Goal: Check status: Check status

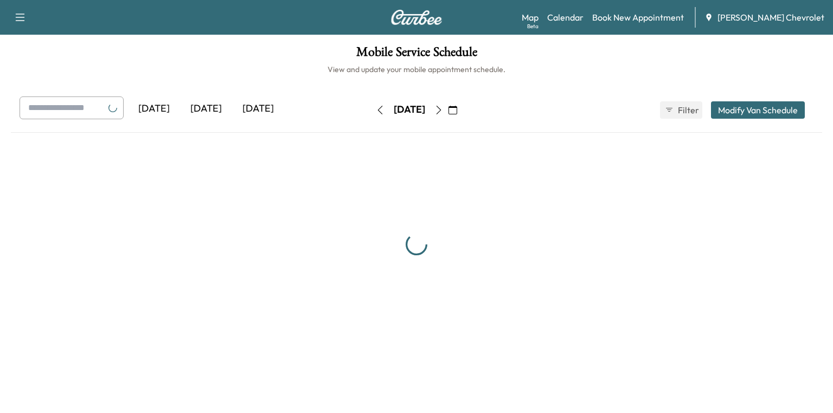
click at [212, 109] on div "[DATE]" at bounding box center [206, 109] width 52 height 25
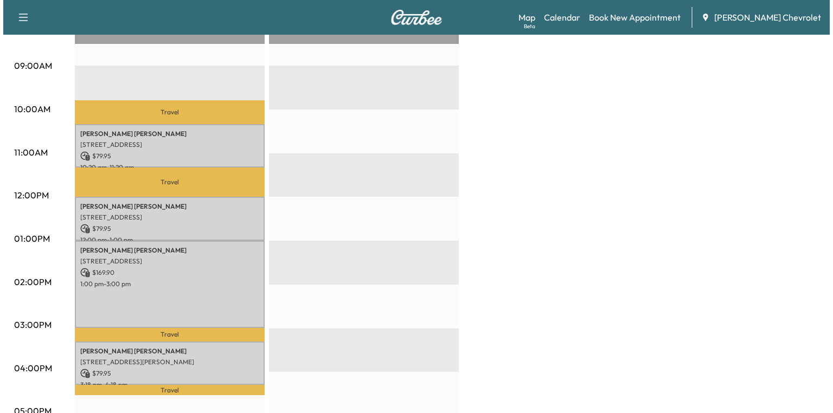
scroll to position [347, 0]
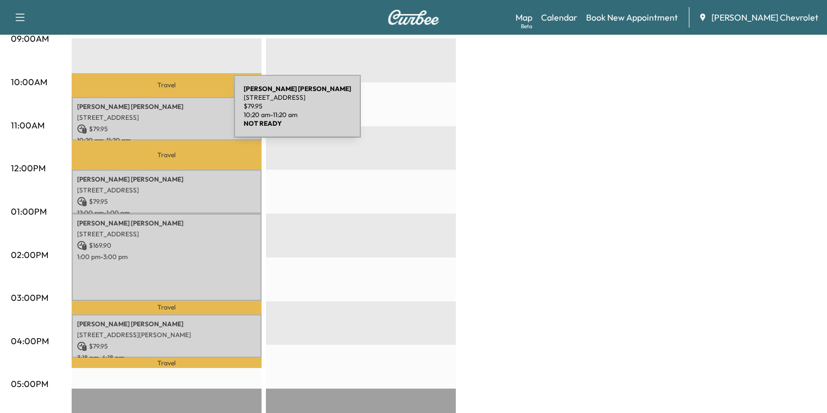
click at [152, 113] on p "[STREET_ADDRESS]" at bounding box center [166, 117] width 179 height 9
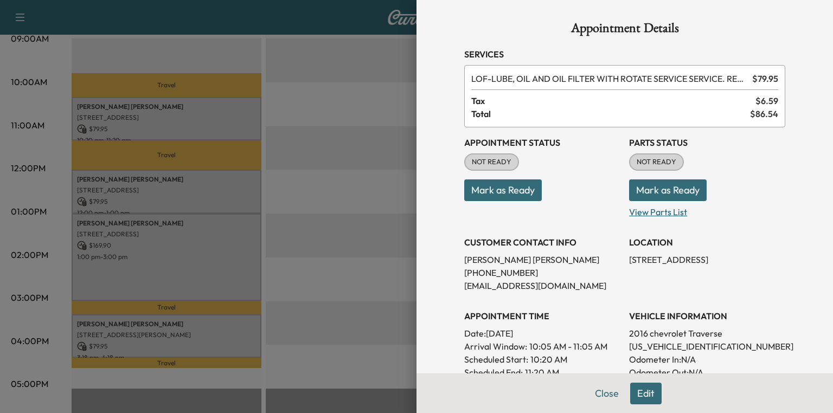
click at [660, 212] on p "View Parts List" at bounding box center [707, 209] width 156 height 17
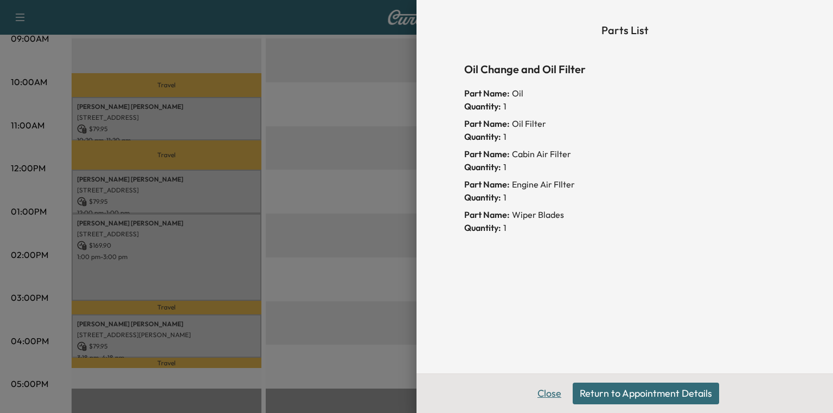
click at [553, 394] on button "Close" at bounding box center [549, 394] width 38 height 22
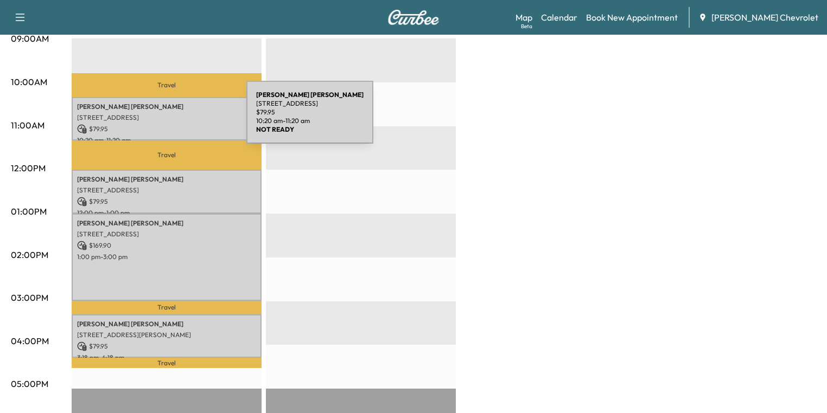
click at [165, 119] on p "[STREET_ADDRESS]" at bounding box center [166, 117] width 179 height 9
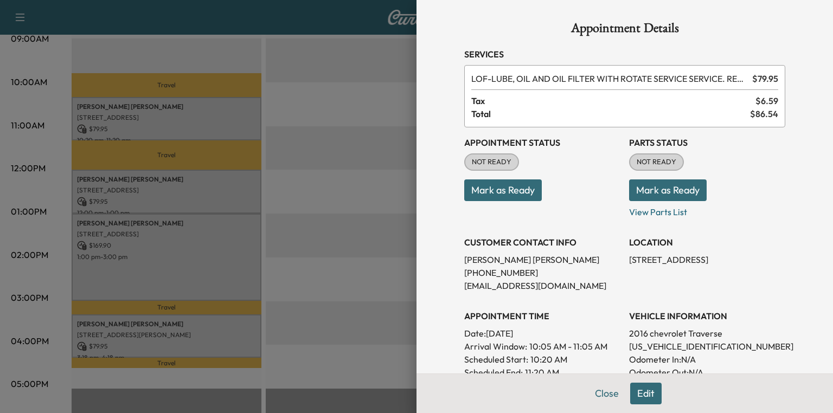
click at [693, 341] on p "[US_VEHICLE_IDENTIFICATION_NUMBER]" at bounding box center [707, 346] width 156 height 13
click at [693, 342] on p "[US_VEHICLE_IDENTIFICATION_NUMBER]" at bounding box center [707, 346] width 156 height 13
copy p "[US_VEHICLE_IDENTIFICATION_NUMBER]"
click at [673, 188] on button "Mark as Ready" at bounding box center [668, 191] width 78 height 22
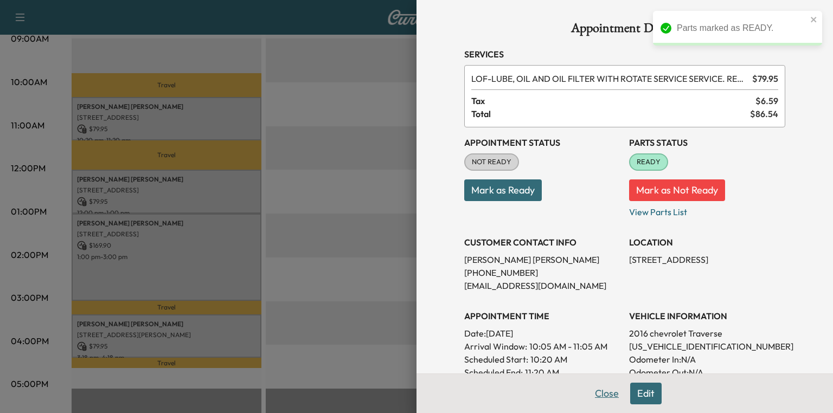
click at [603, 389] on button "Close" at bounding box center [607, 394] width 38 height 22
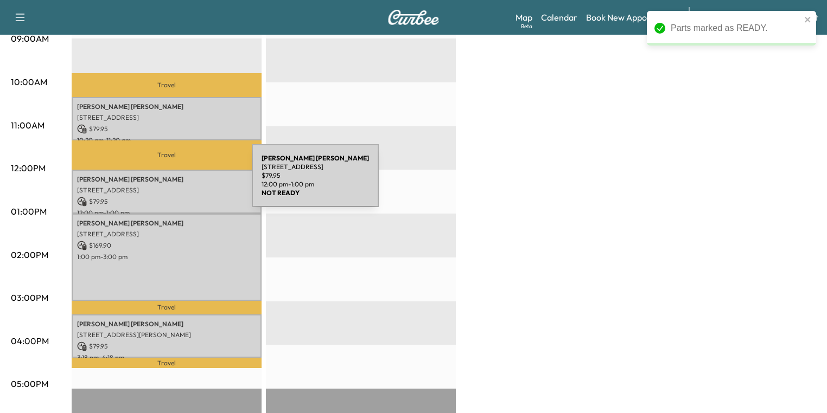
click at [170, 182] on div "[PERSON_NAME] [STREET_ADDRESS] $ 79.95 12:00 pm - 1:00 pm" at bounding box center [167, 192] width 190 height 44
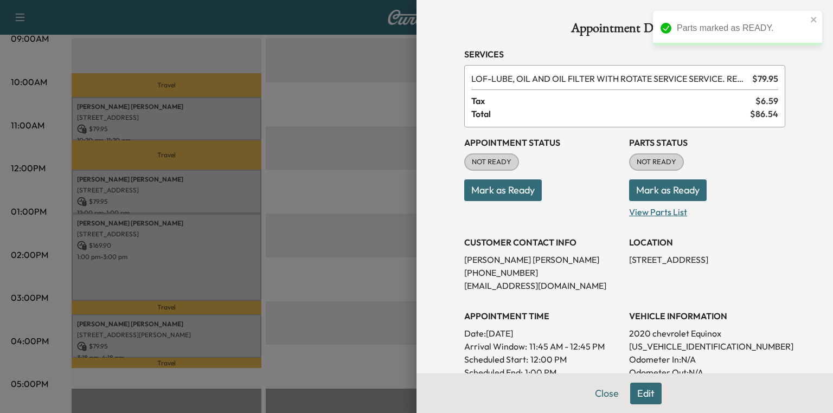
click at [647, 208] on p "View Parts List" at bounding box center [707, 209] width 156 height 17
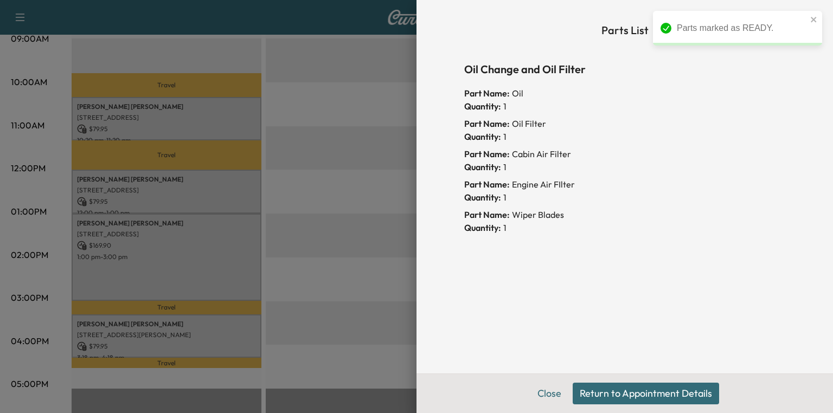
click at [598, 395] on button "Return to Appointment Details" at bounding box center [646, 394] width 146 height 22
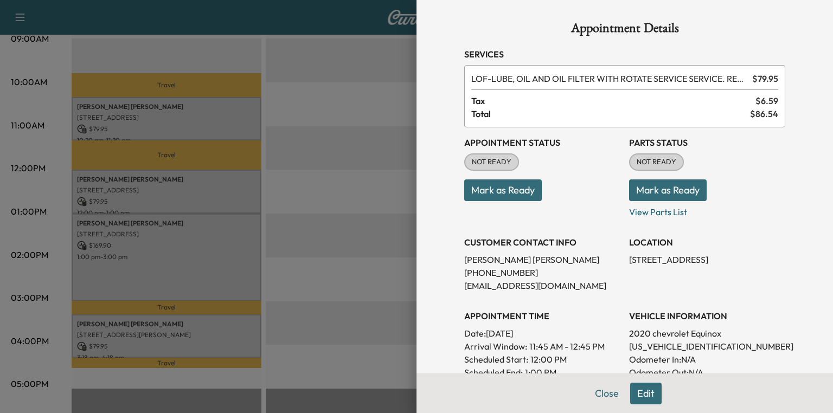
click at [660, 343] on p "[US_VEHICLE_IDENTIFICATION_NUMBER]" at bounding box center [707, 346] width 156 height 13
copy p "[US_VEHICLE_IDENTIFICATION_NUMBER]"
click at [658, 192] on button "Mark as Ready" at bounding box center [668, 191] width 78 height 22
click at [138, 245] on div at bounding box center [416, 206] width 833 height 413
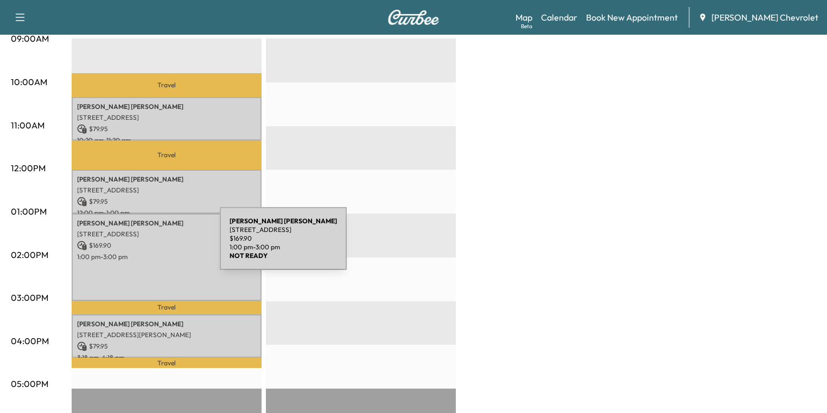
click at [138, 245] on p "$ 169.90" at bounding box center [166, 246] width 179 height 10
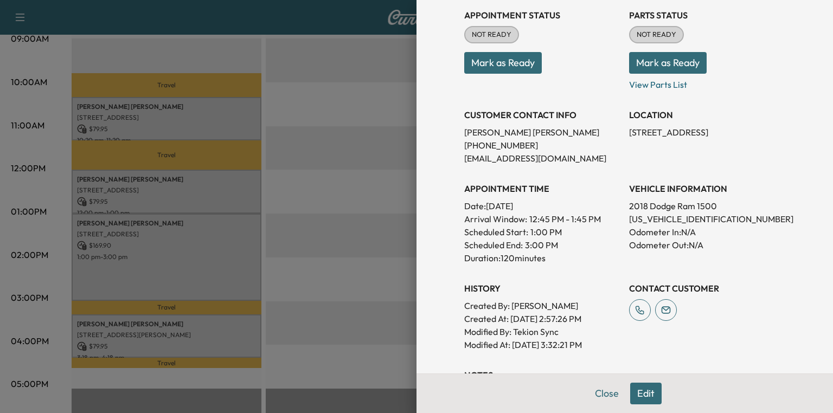
scroll to position [174, 0]
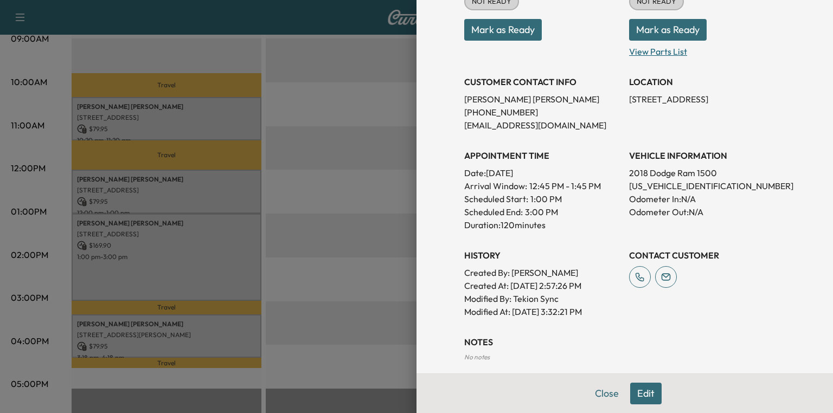
click at [651, 52] on p "View Parts List" at bounding box center [707, 49] width 156 height 17
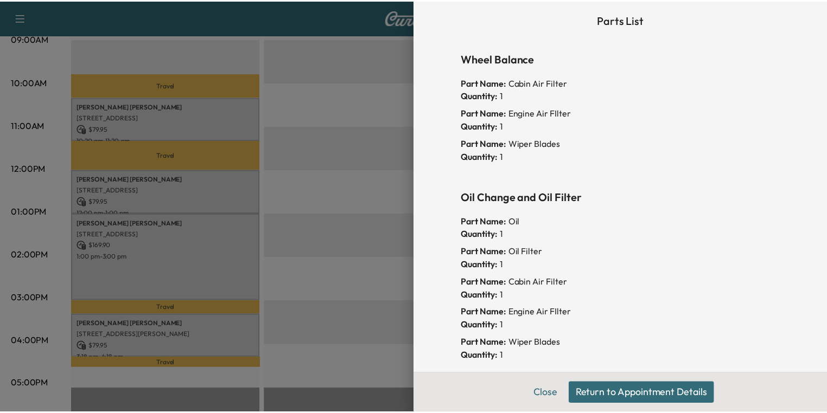
scroll to position [0, 0]
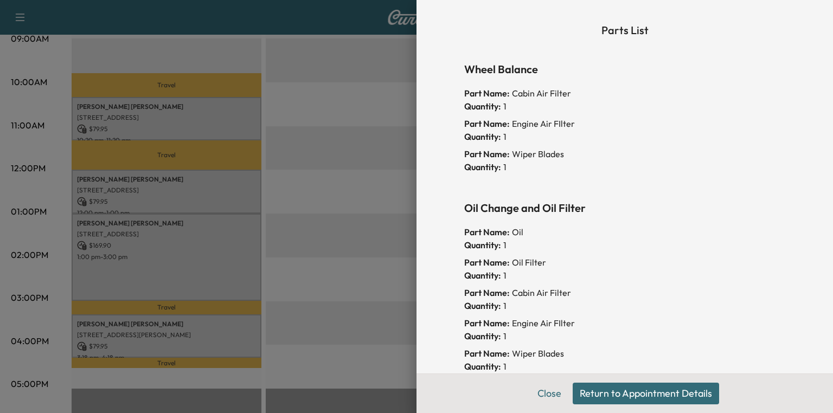
click at [593, 393] on button "Return to Appointment Details" at bounding box center [646, 394] width 146 height 22
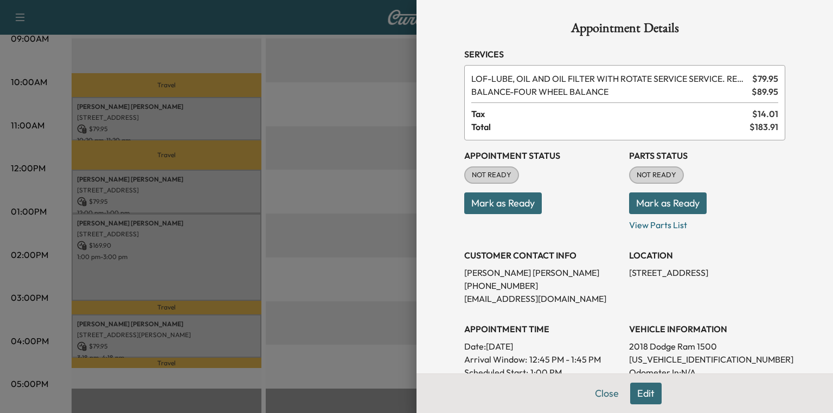
click at [660, 204] on button "Mark as Ready" at bounding box center [668, 204] width 78 height 22
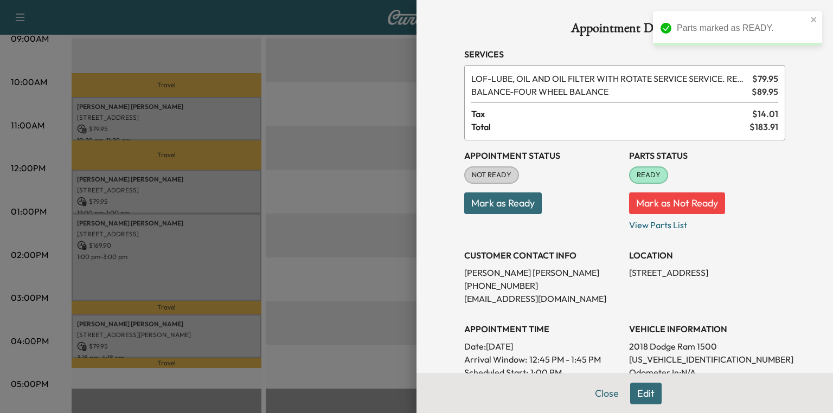
click at [157, 325] on div at bounding box center [416, 206] width 833 height 413
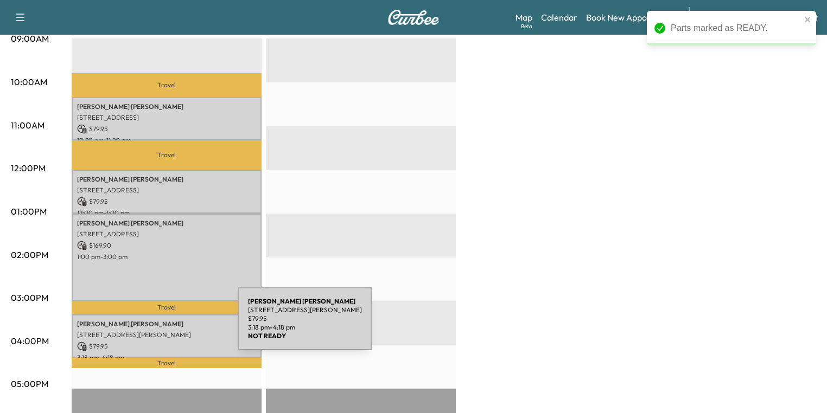
click at [157, 325] on div "[PERSON_NAME] [STREET_ADDRESS][PERSON_NAME] $ 79.95 3:18 pm - 4:18 pm" at bounding box center [167, 337] width 190 height 44
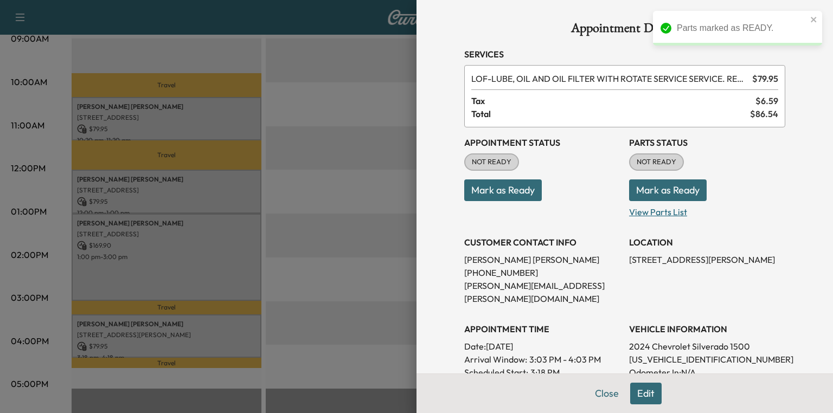
click at [650, 213] on p "View Parts List" at bounding box center [707, 209] width 156 height 17
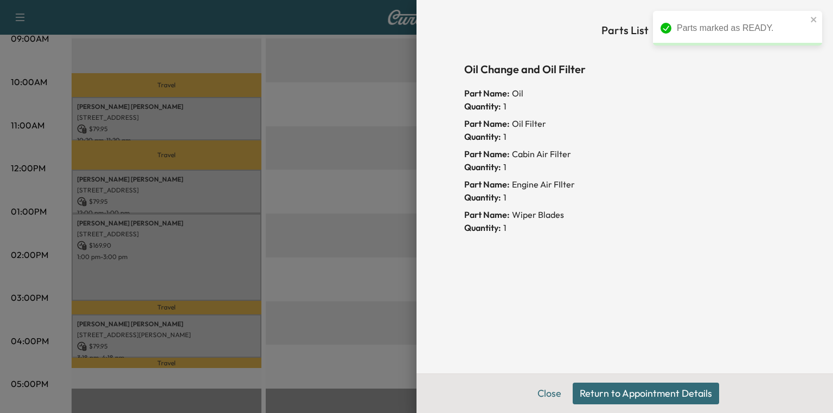
click at [606, 391] on button "Return to Appointment Details" at bounding box center [646, 394] width 146 height 22
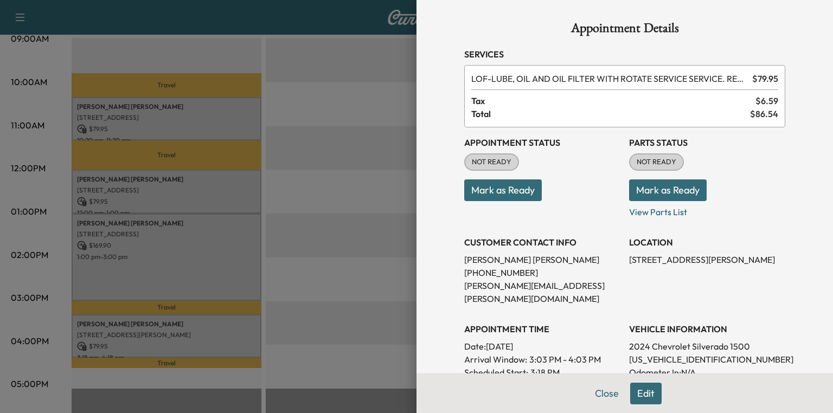
click at [657, 193] on button "Mark as Ready" at bounding box center [668, 191] width 78 height 22
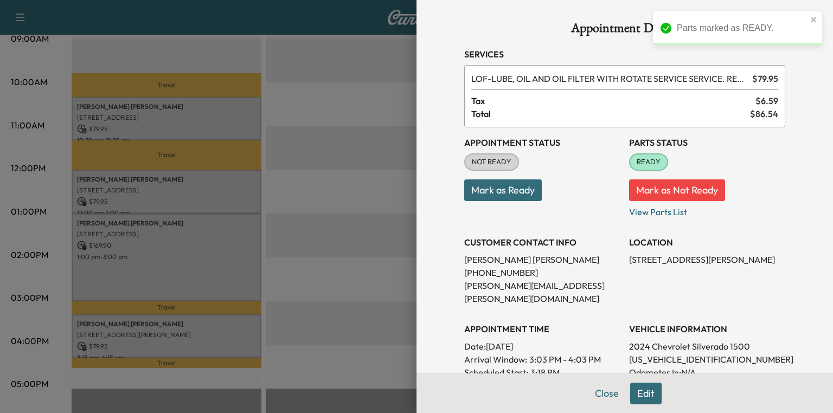
click at [323, 207] on div at bounding box center [416, 206] width 833 height 413
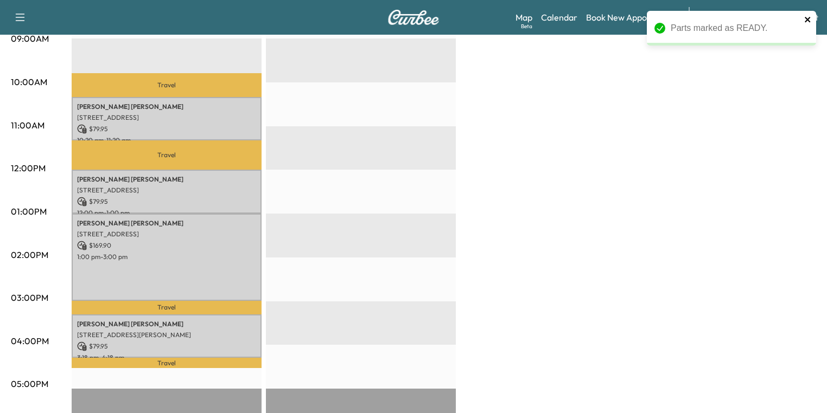
click at [807, 22] on icon "close" at bounding box center [808, 19] width 8 height 9
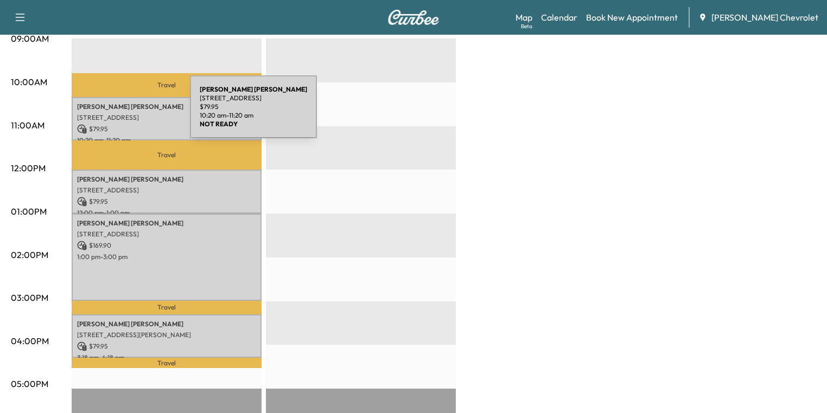
click at [111, 113] on p "[STREET_ADDRESS]" at bounding box center [166, 117] width 179 height 9
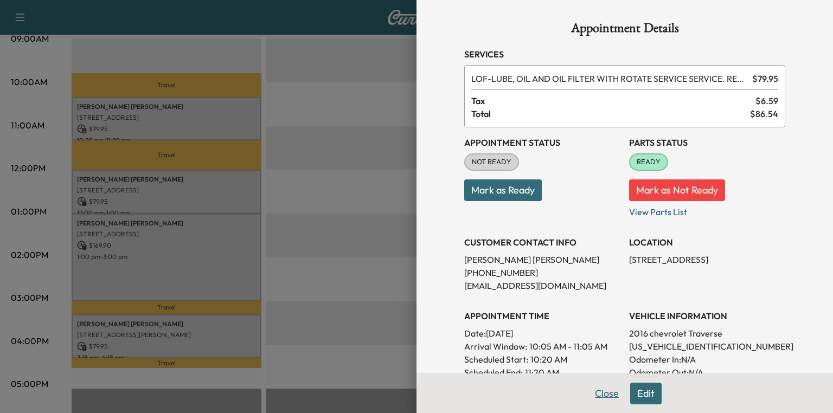
click at [599, 399] on button "Close" at bounding box center [607, 394] width 38 height 22
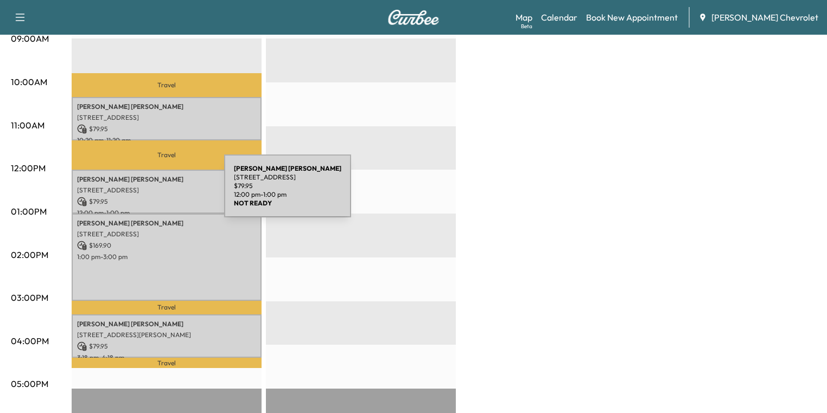
click at [143, 193] on div "[PERSON_NAME] [STREET_ADDRESS] $ 79.95 12:00 pm - 1:00 pm" at bounding box center [167, 192] width 190 height 44
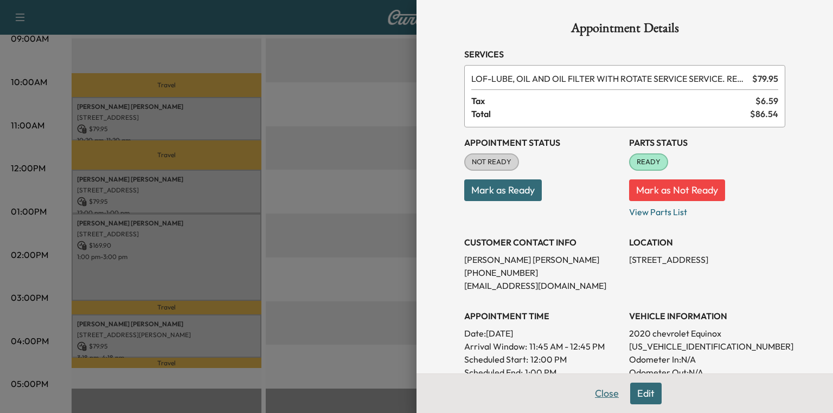
click at [608, 397] on button "Close" at bounding box center [607, 394] width 38 height 22
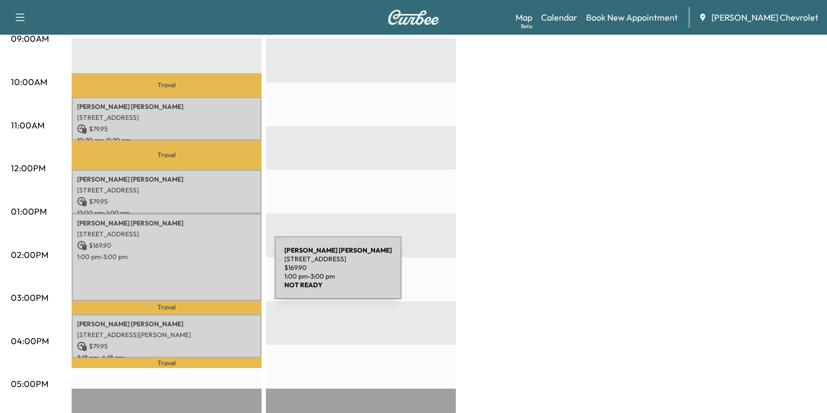
click at [177, 271] on div "[PERSON_NAME] [STREET_ADDRESS] $ 169.90 1:00 pm - 3:00 pm" at bounding box center [167, 258] width 190 height 88
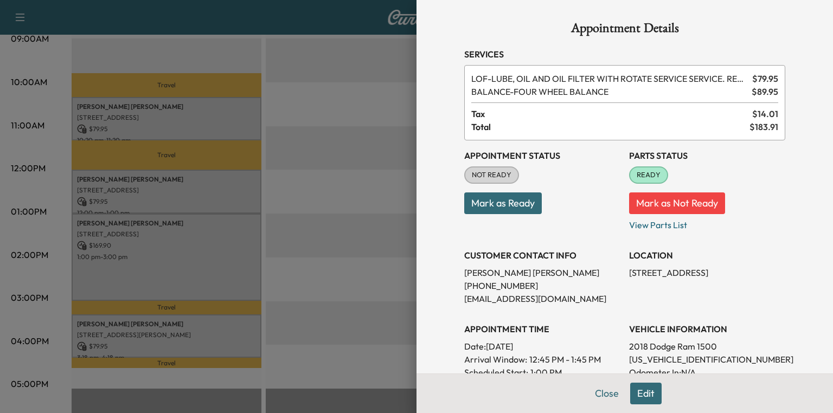
click at [599, 393] on button "Close" at bounding box center [607, 394] width 38 height 22
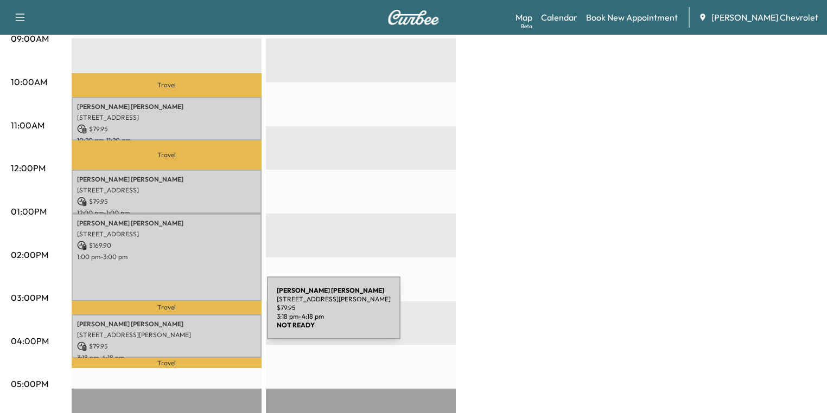
click at [186, 315] on div "[PERSON_NAME] [STREET_ADDRESS][PERSON_NAME] $ 79.95 3:18 pm - 4:18 pm" at bounding box center [167, 337] width 190 height 44
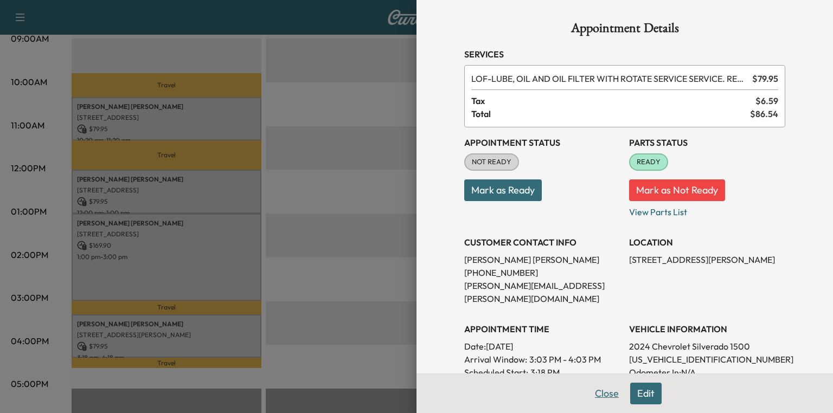
click at [594, 397] on button "Close" at bounding box center [607, 394] width 38 height 22
